Goal: Information Seeking & Learning: Learn about a topic

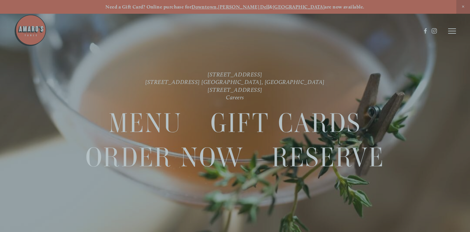
scroll to position [14, 0]
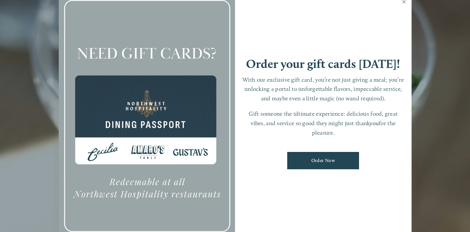
click at [404, 5] on link "Close" at bounding box center [404, 2] width 13 height 18
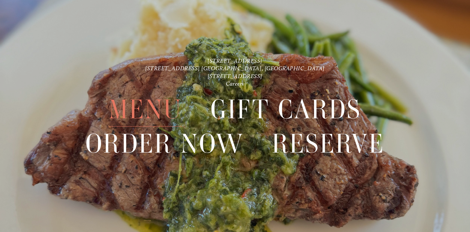
click at [154, 102] on span "Menu" at bounding box center [145, 109] width 73 height 34
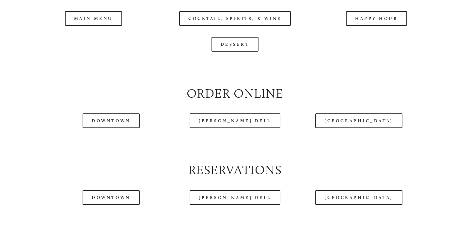
scroll to position [704, 0]
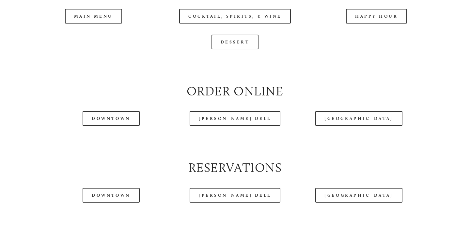
click at [103, 17] on div at bounding box center [217, 15] width 407 height 34
click at [88, 16] on div at bounding box center [217, 15] width 407 height 34
click at [112, 19] on div at bounding box center [217, 15] width 407 height 34
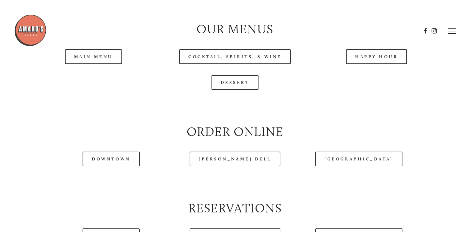
scroll to position [626, 0]
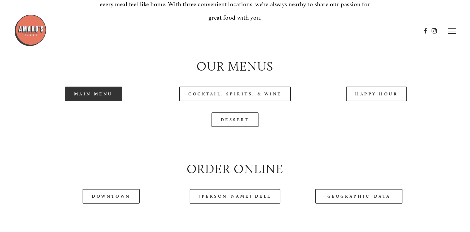
click at [89, 96] on link "Main Menu" at bounding box center [93, 93] width 57 height 15
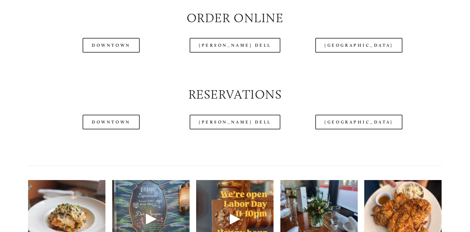
scroll to position [782, 0]
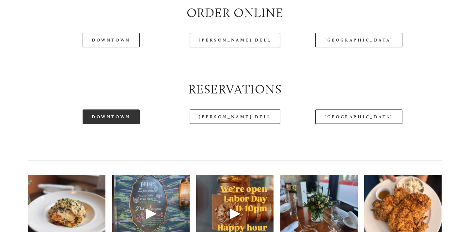
click at [136, 118] on link "Downtown" at bounding box center [111, 116] width 57 height 15
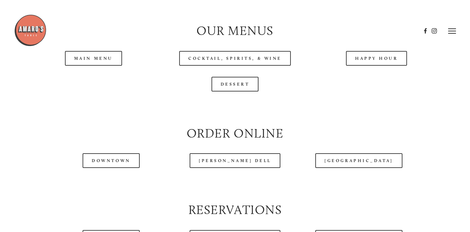
scroll to position [640, 0]
